Goal: Information Seeking & Learning: Learn about a topic

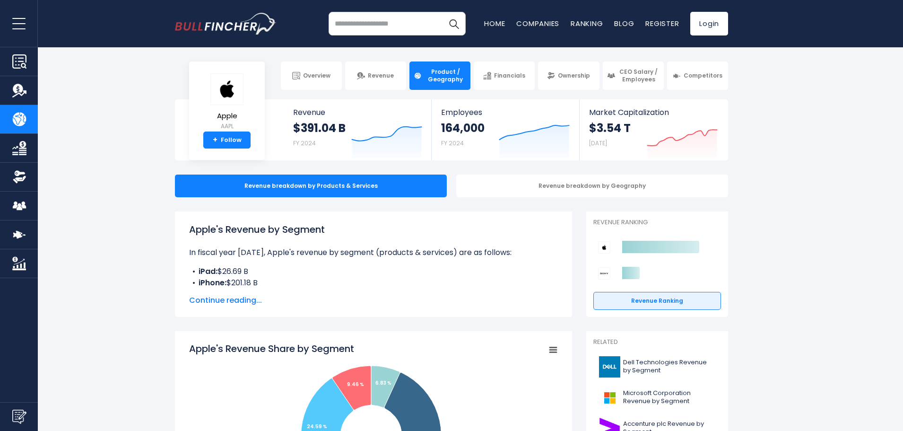
click at [244, 302] on span "Continue reading..." at bounding box center [373, 299] width 369 height 11
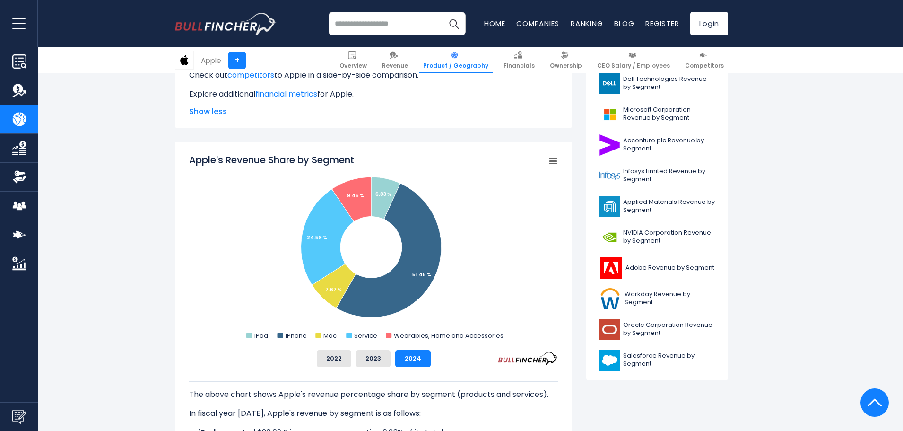
scroll to position [284, 0]
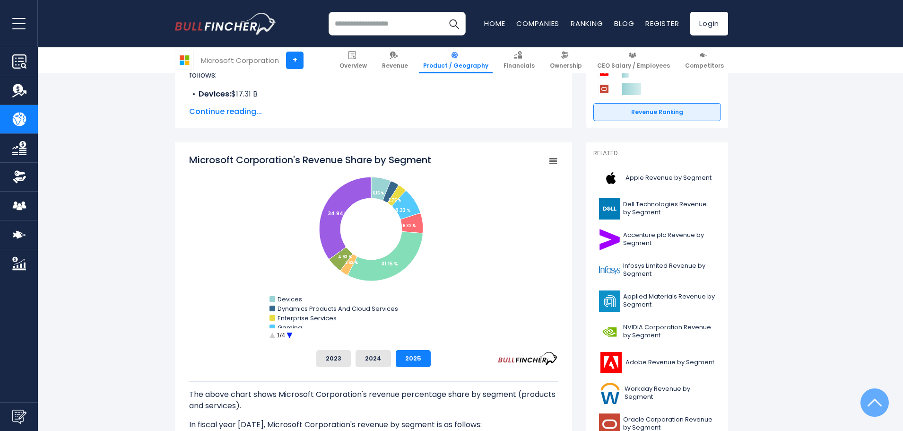
scroll to position [189, 0]
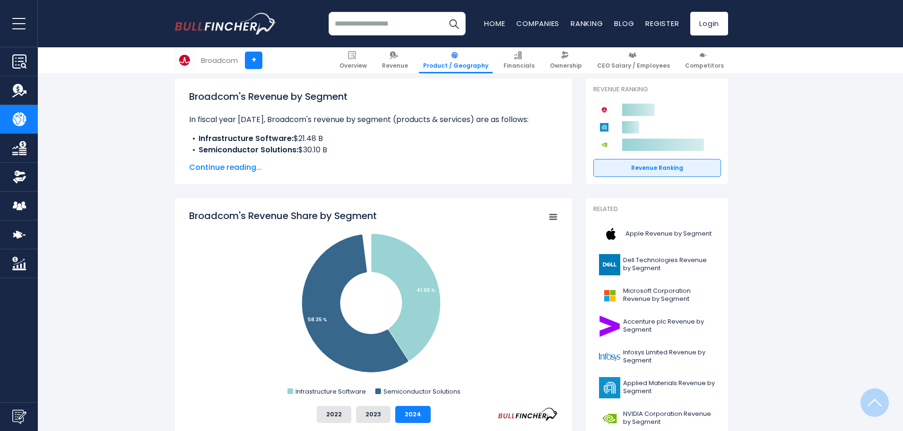
scroll to position [189, 0]
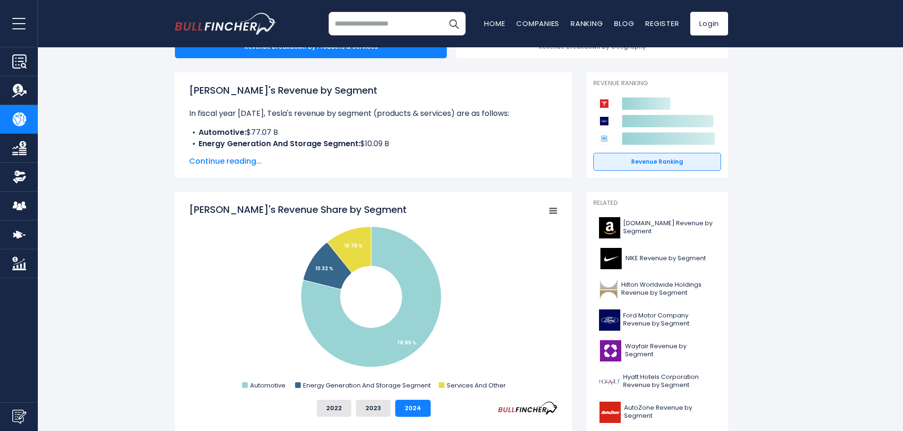
scroll to position [142, 0]
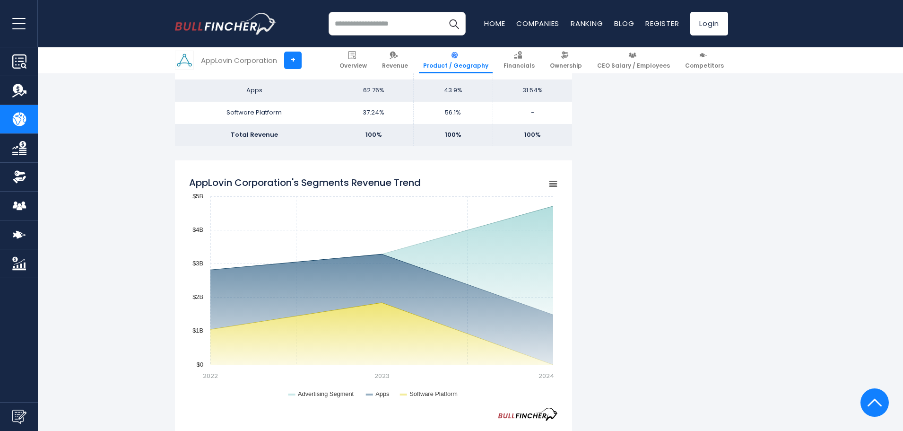
scroll to position [331, 0]
